Goal: Information Seeking & Learning: Learn about a topic

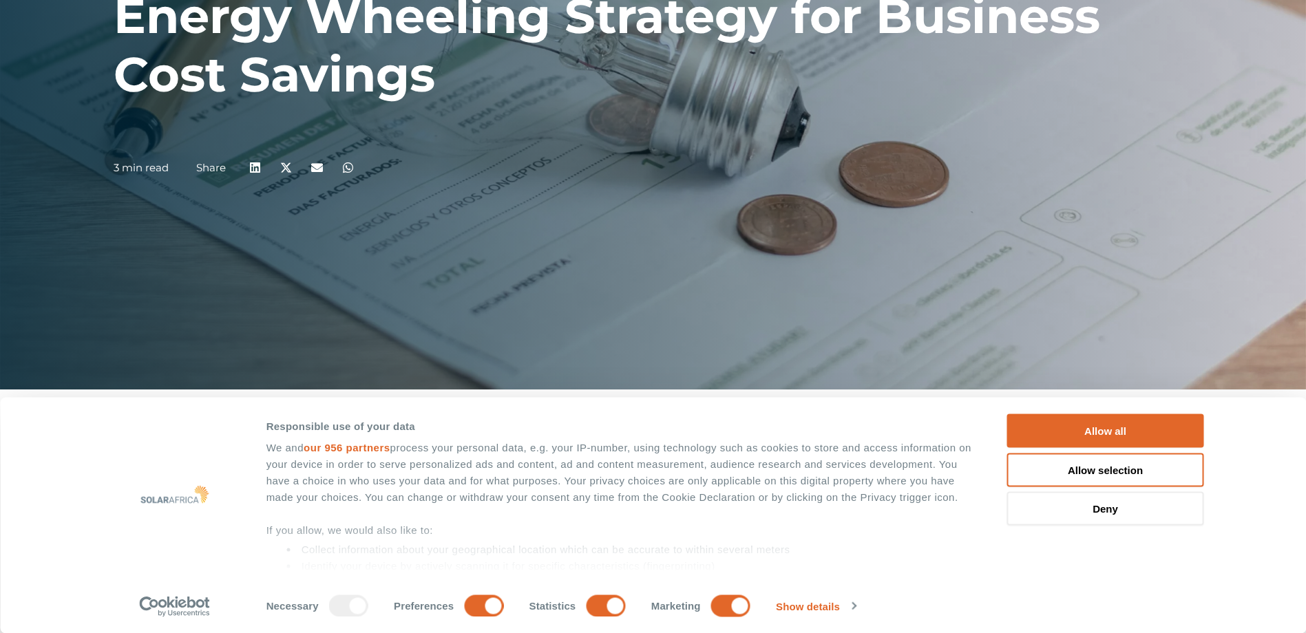
scroll to position [275, 0]
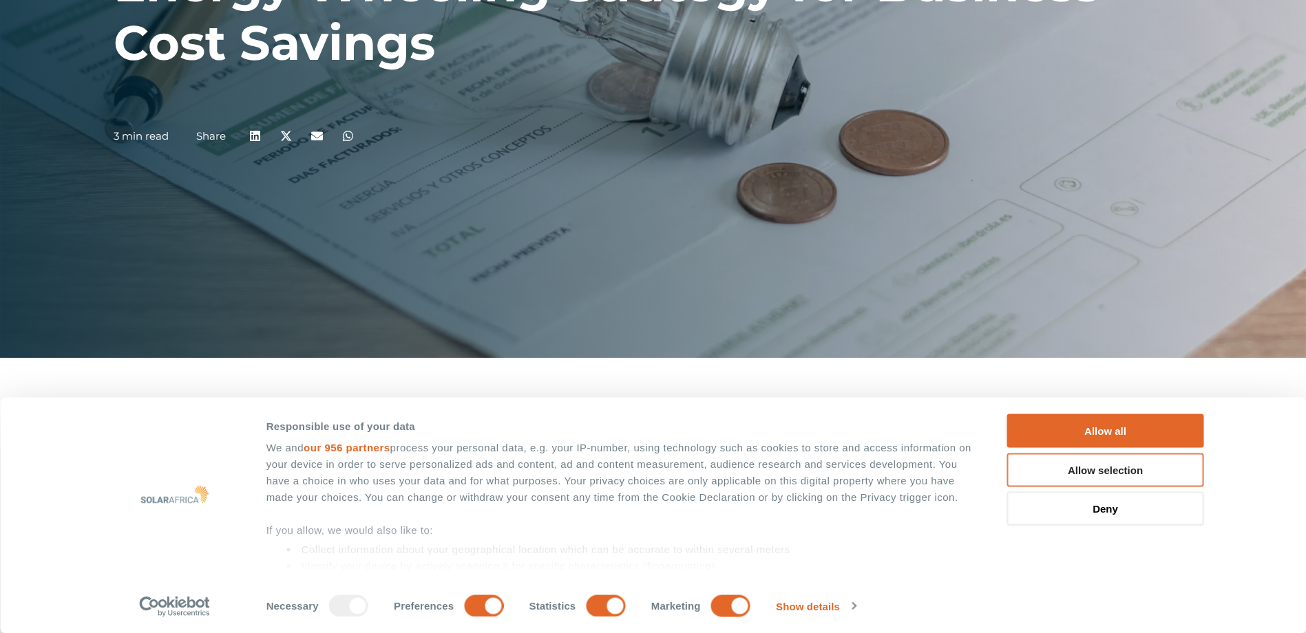
click at [1097, 469] on button "Allow selection" at bounding box center [1105, 470] width 197 height 34
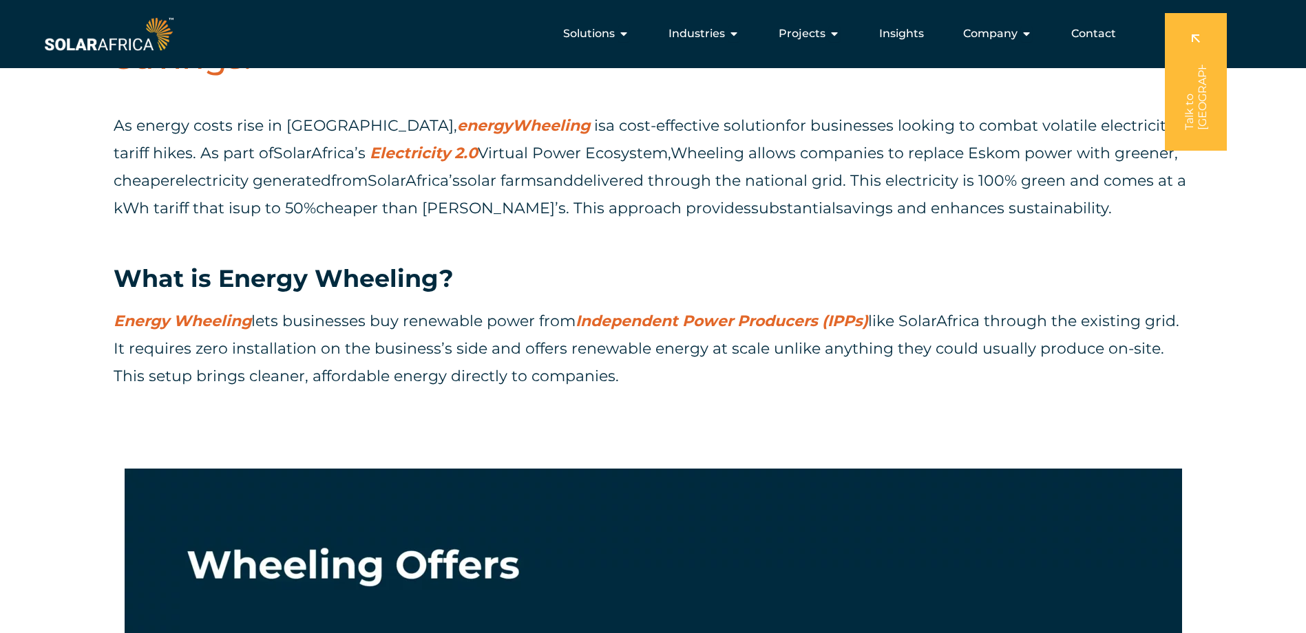
scroll to position [688, 0]
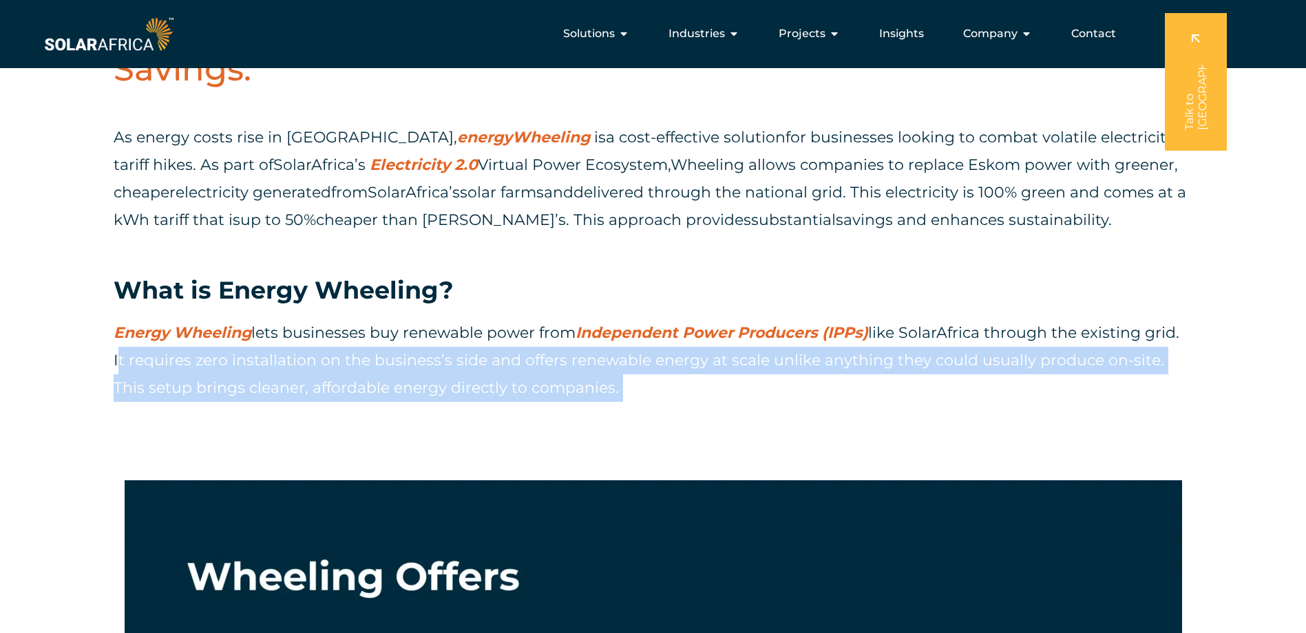
drag, startPoint x: 114, startPoint y: 361, endPoint x: 588, endPoint y: 383, distance: 474.1
click at [588, 383] on p "Energy Wheeling lets businesses buy renewable power from Independent Power Prod…" at bounding box center [653, 360] width 1079 height 83
copy p "It requires zero installation on the business’s side and offers renewable energ…"
click at [637, 411] on div "Energy Wheeling lets businesses buy renewable power from Independent Power Prod…" at bounding box center [653, 373] width 1079 height 109
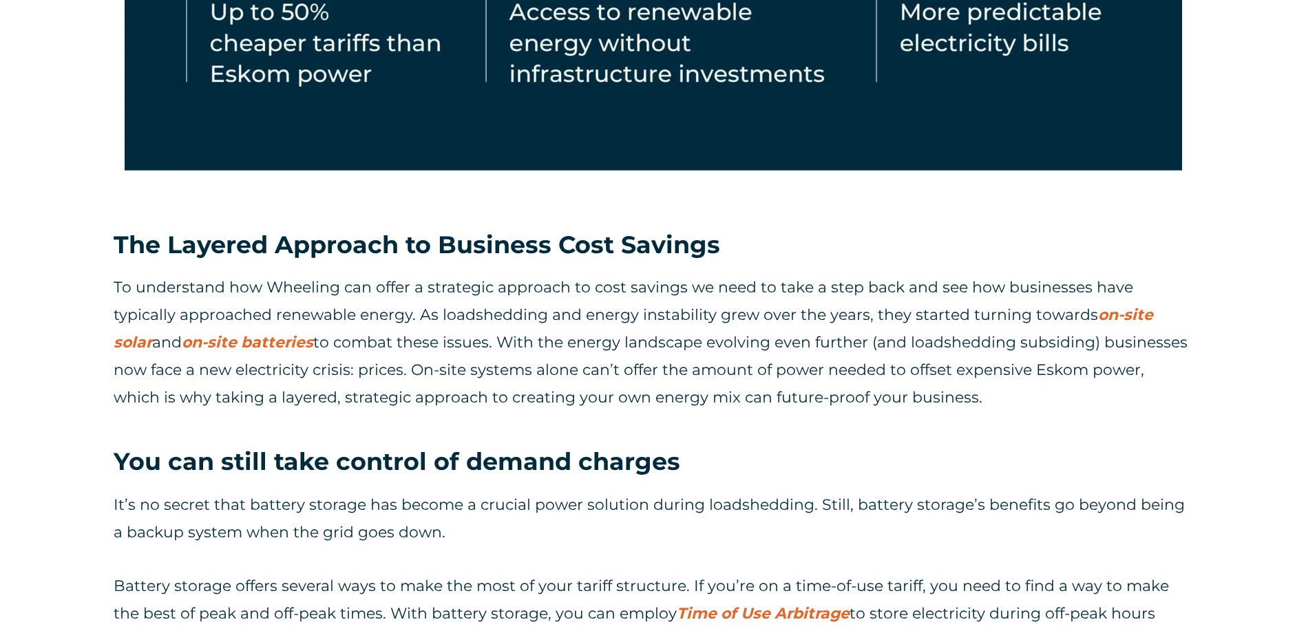
scroll to position [1514, 0]
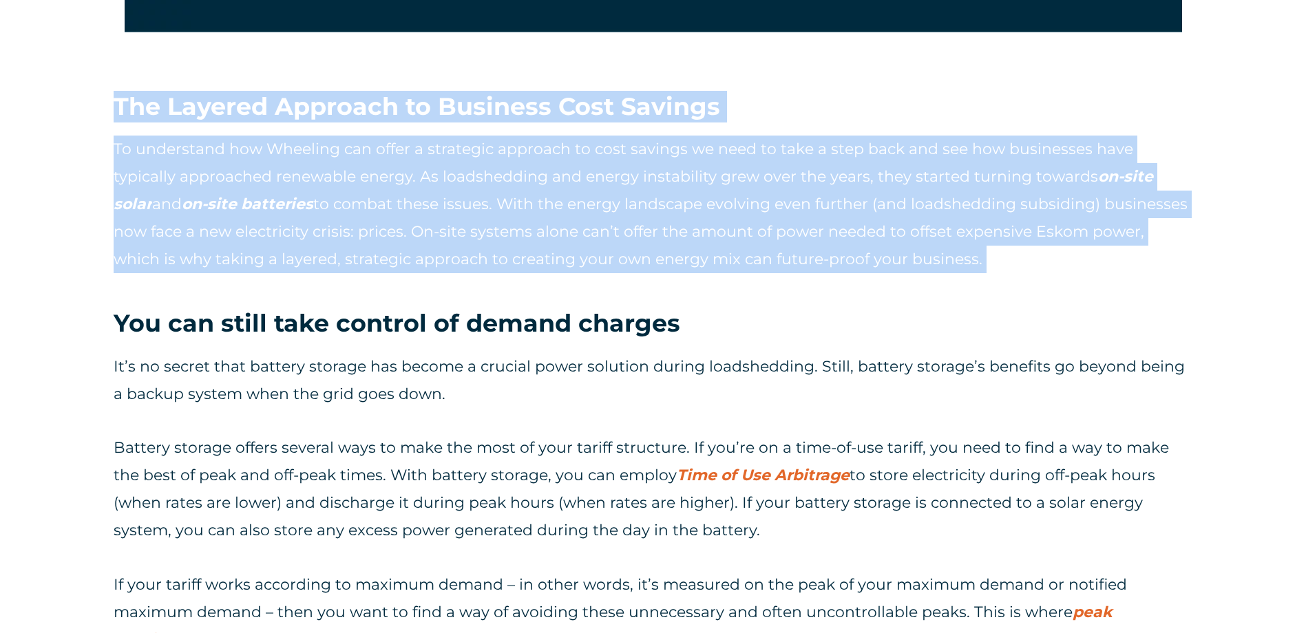
drag, startPoint x: 118, startPoint y: 105, endPoint x: 900, endPoint y: 295, distance: 804.0
copy div "The Layered Approach to Business Cost Savings To understand how Wheeling can of…"
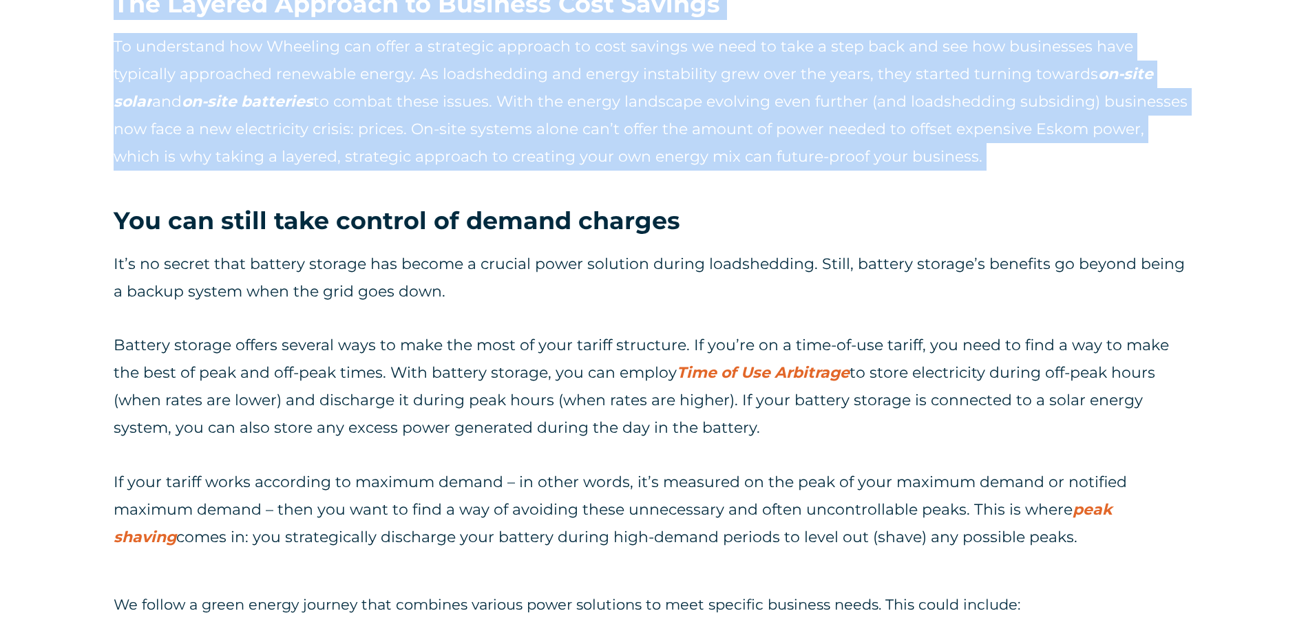
scroll to position [1721, 0]
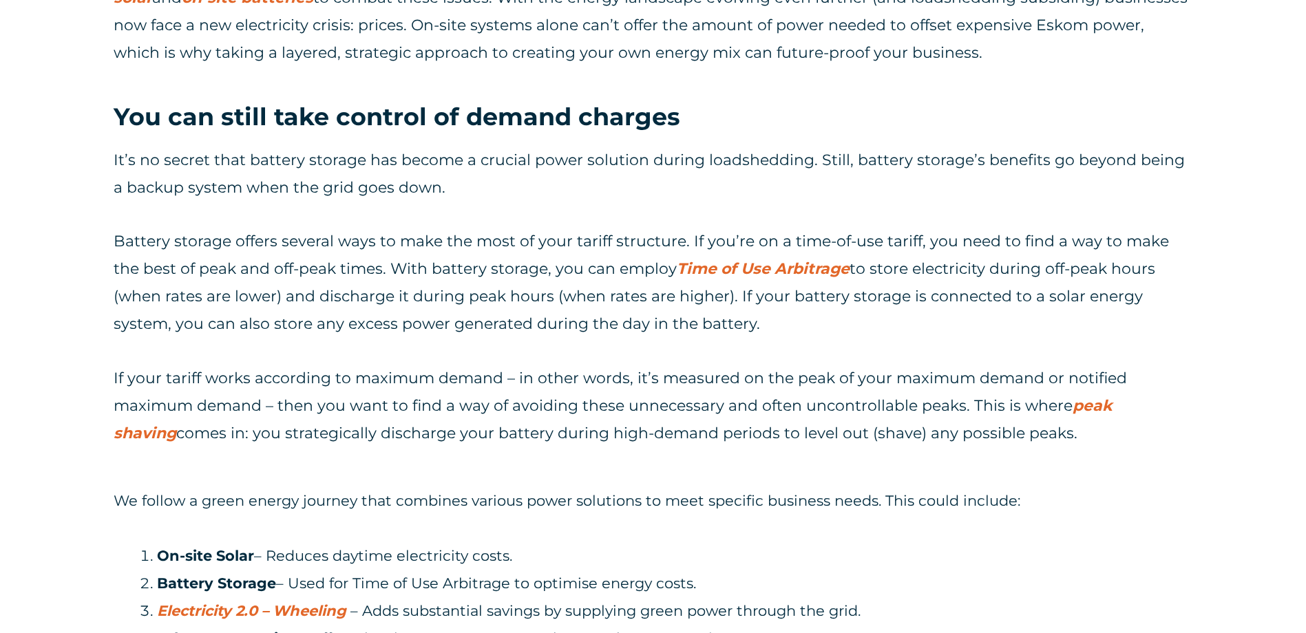
click at [829, 183] on p "It’s no secret that battery storage has become a crucial power solution during …" at bounding box center [653, 174] width 1079 height 55
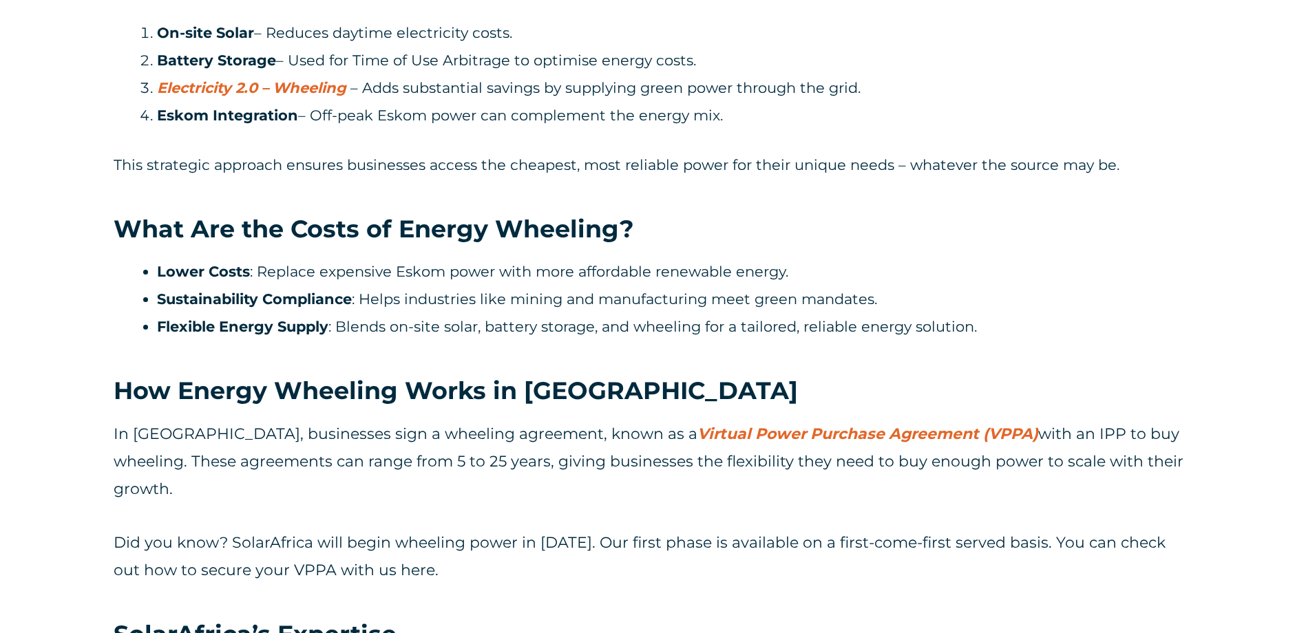
scroll to position [2271, 0]
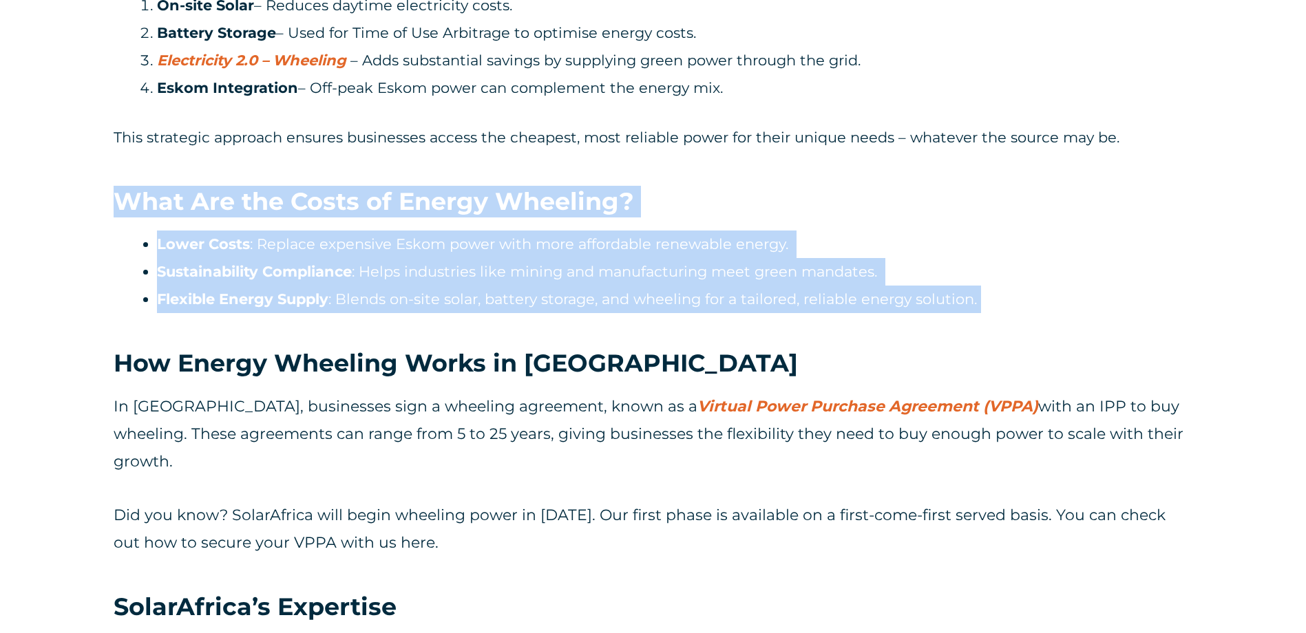
drag, startPoint x: 977, startPoint y: 297, endPoint x: 118, endPoint y: 189, distance: 865.8
click at [118, 189] on div "The Layered Approach to Business Cost Savings To understand how Wheeling can of…" at bounding box center [653, 131] width 1306 height 1712
copy div "What Are the Costs of Energy Wheeling? Lower Costs : Replace expensive Eskom po…"
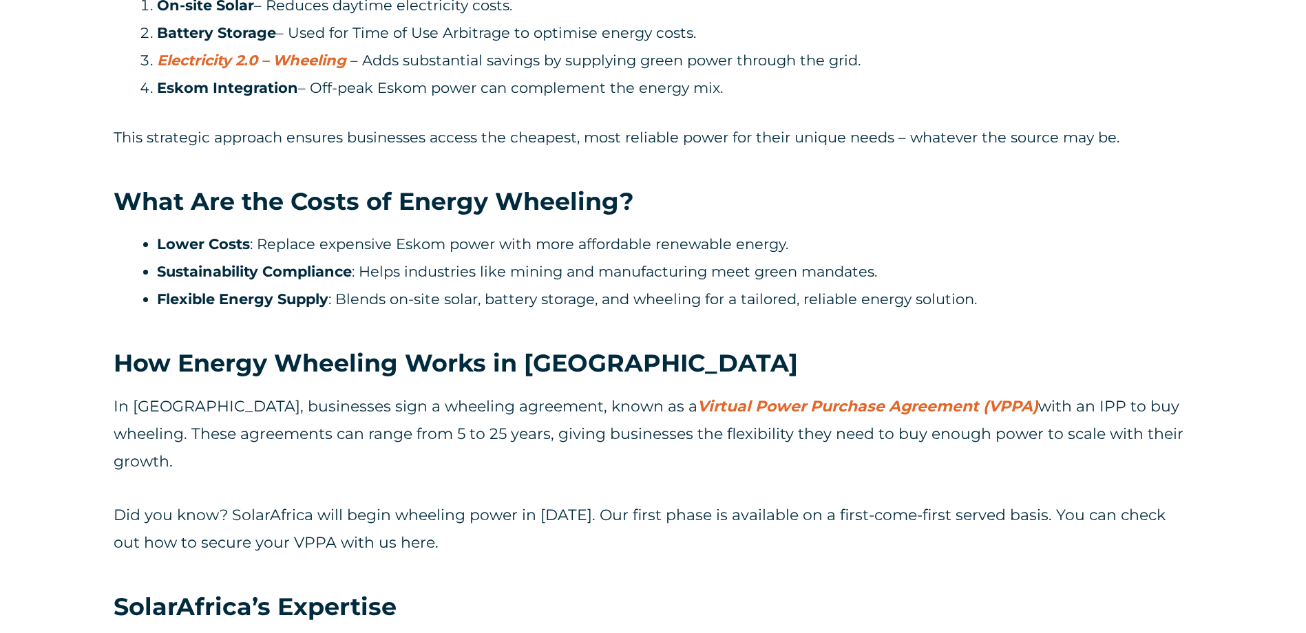
click at [454, 439] on p "In [GEOGRAPHIC_DATA], businesses sign a wheeling agreement, known as a Virtual …" at bounding box center [653, 434] width 1079 height 83
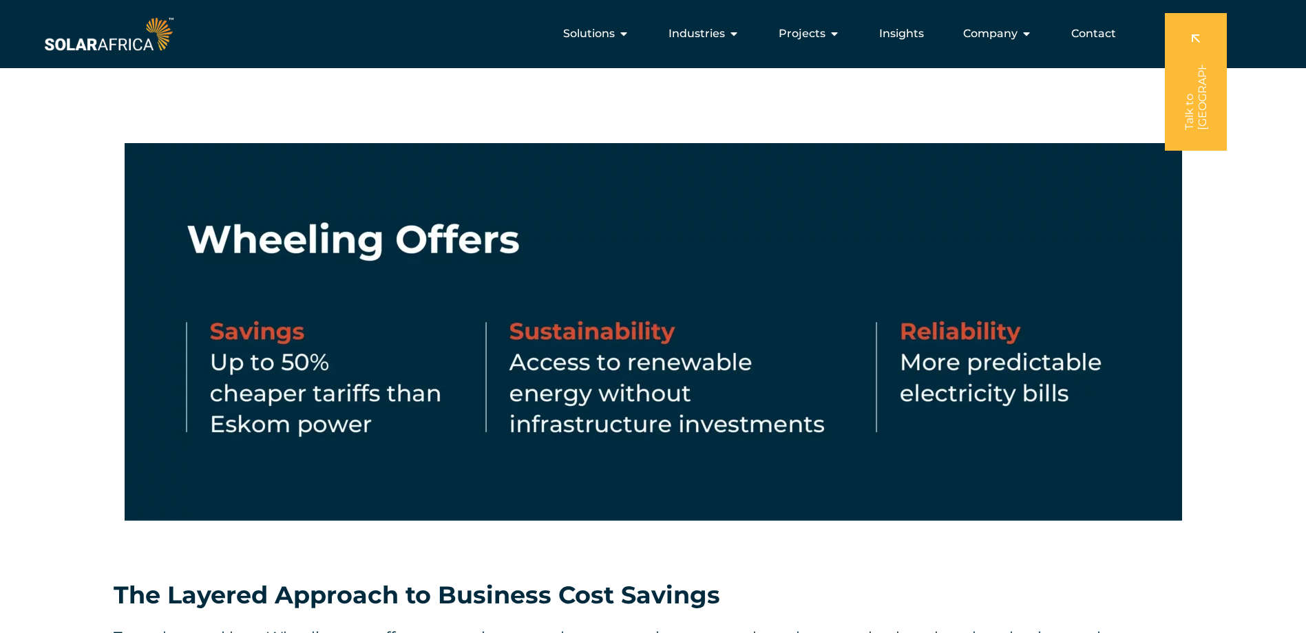
scroll to position [895, 0]
